Goal: Task Accomplishment & Management: Manage account settings

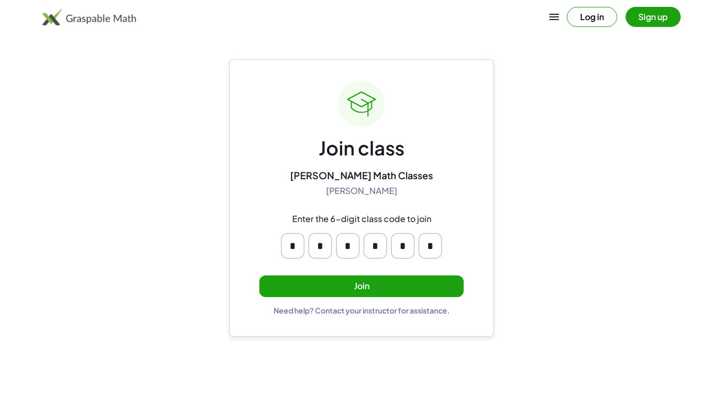
click at [317, 281] on button "Join" at bounding box center [361, 287] width 204 height 22
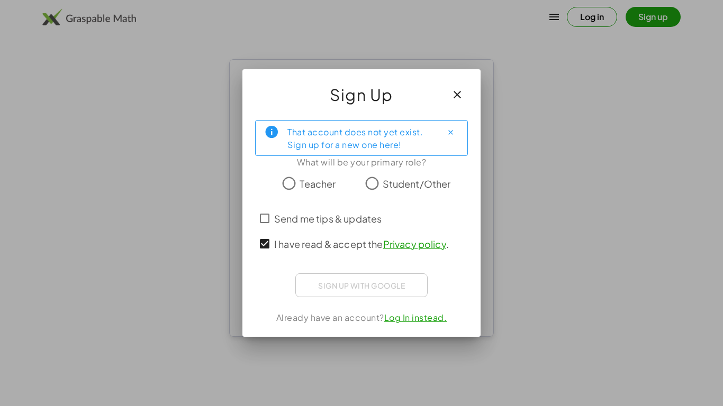
click at [323, 291] on div "Sign up with Google Sign in with Google Sign in with Google. Opens in new tab" at bounding box center [361, 286] width 132 height 24
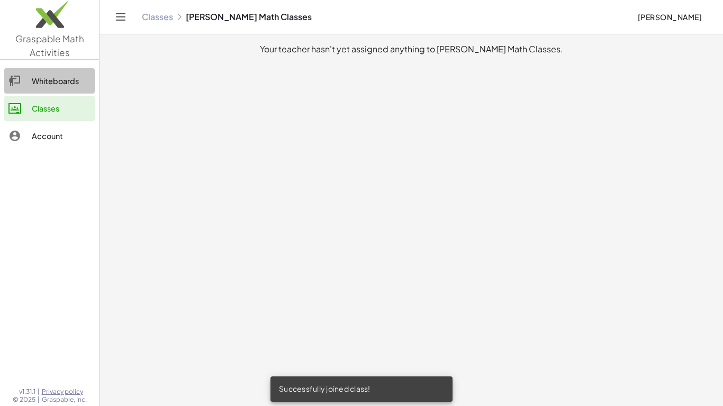
click at [68, 78] on div "Whiteboards" at bounding box center [61, 81] width 59 height 13
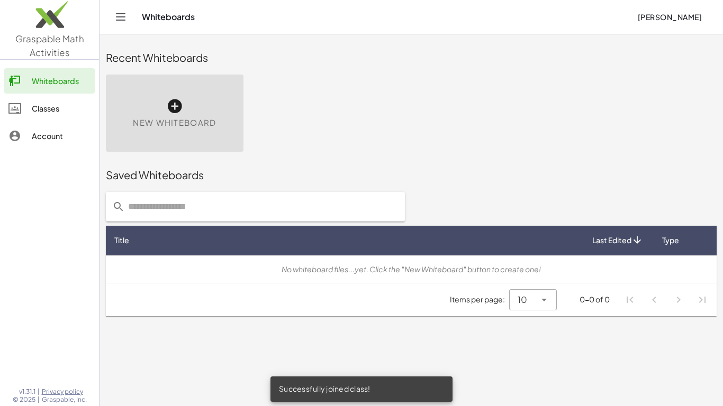
click at [62, 102] on div "Classes" at bounding box center [61, 108] width 59 height 13
